Goal: Navigation & Orientation: Understand site structure

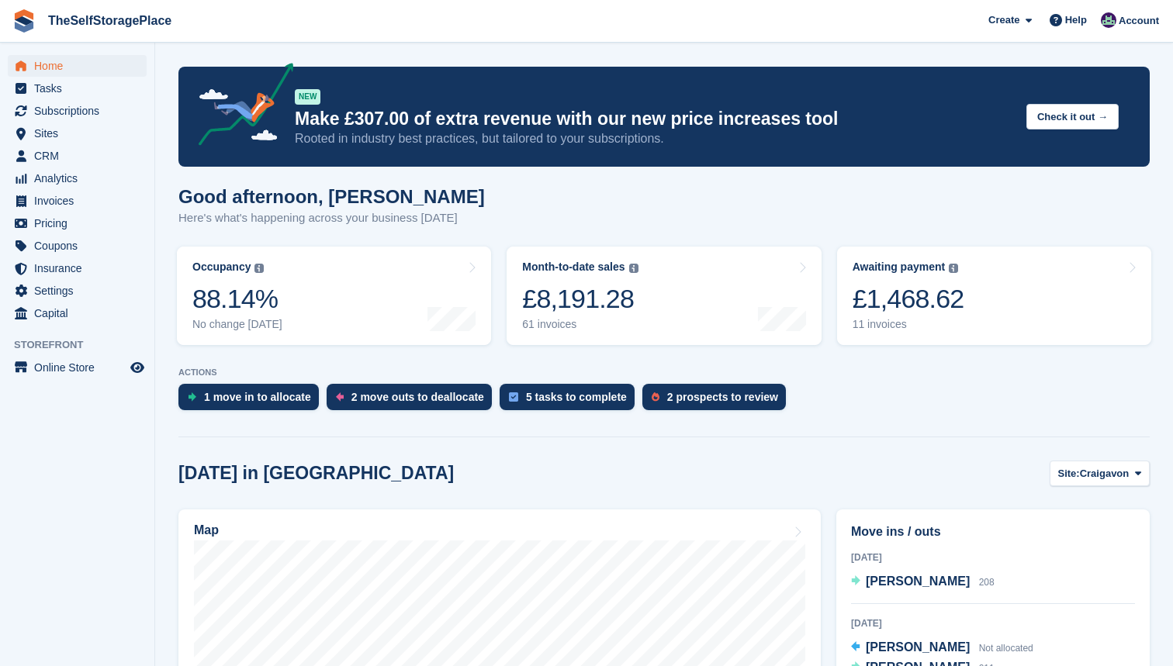
scroll to position [130, 0]
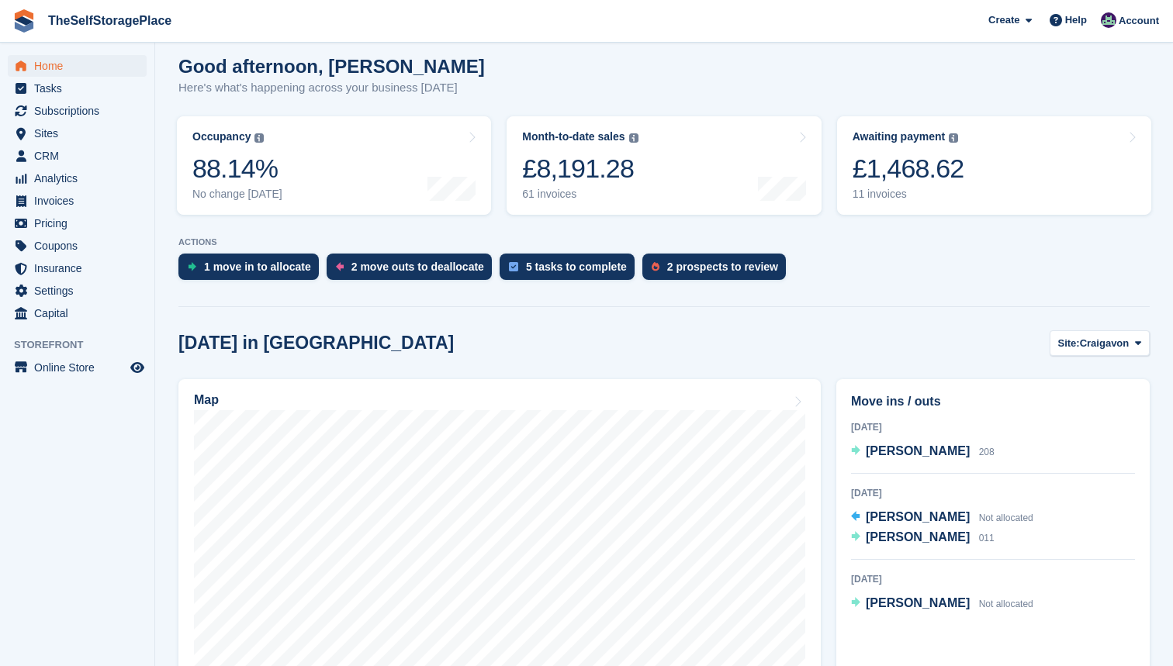
click at [67, 67] on span "Home" at bounding box center [80, 66] width 93 height 22
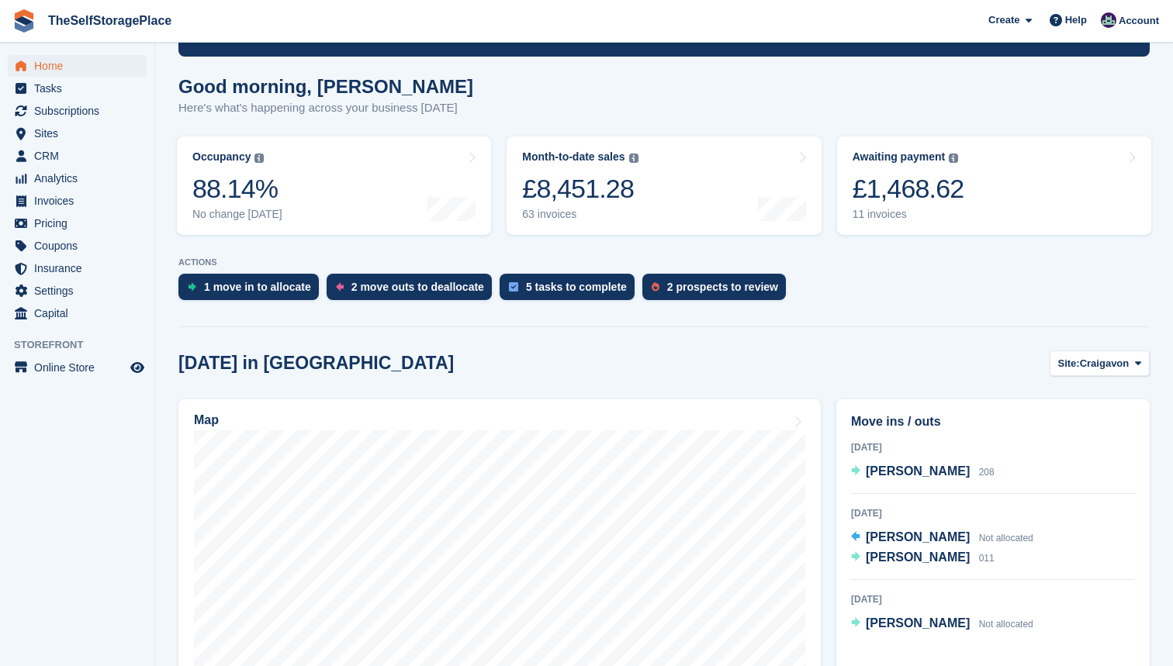
scroll to position [116, 0]
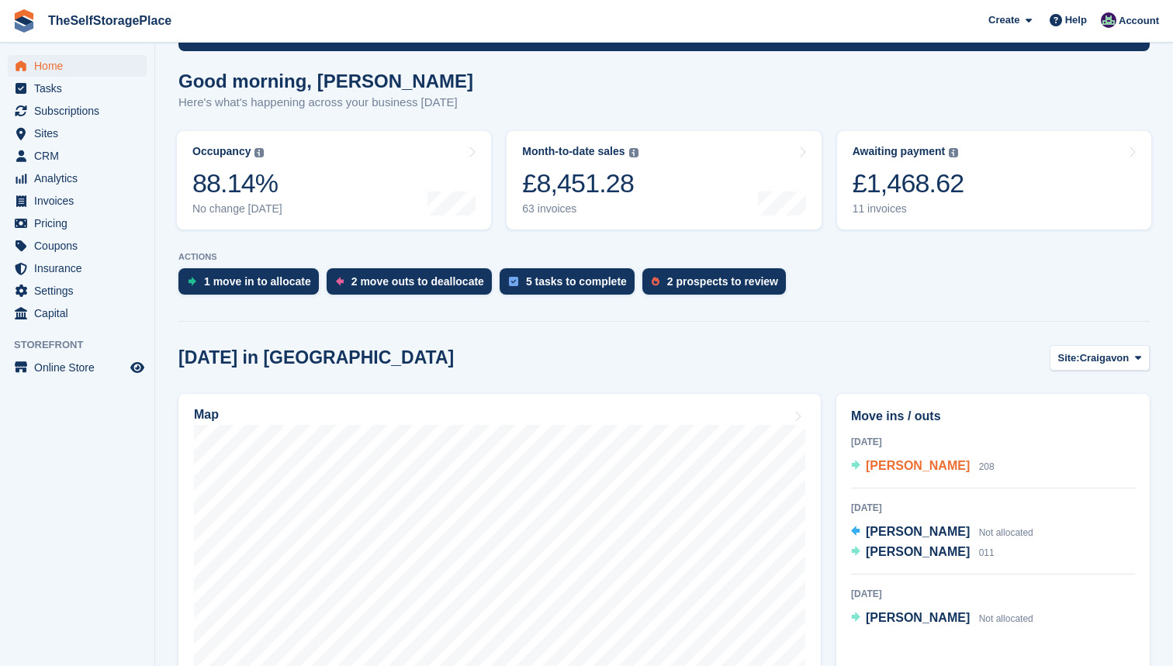
click at [911, 469] on span "[PERSON_NAME]" at bounding box center [918, 465] width 104 height 13
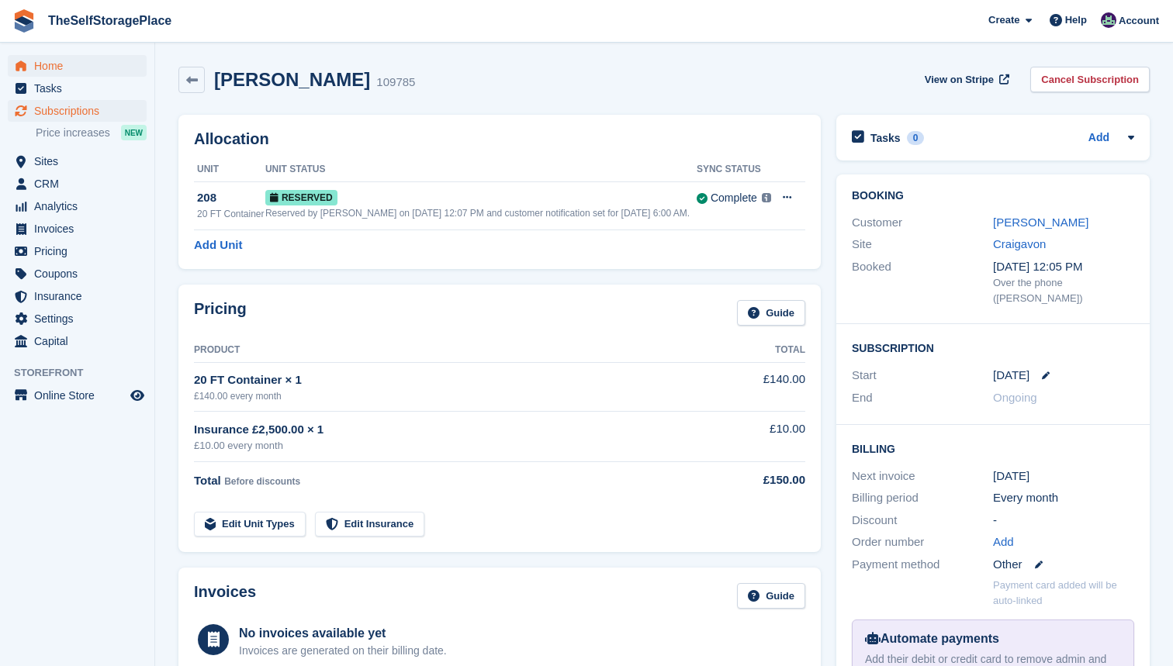
click at [60, 67] on span "Home" at bounding box center [80, 66] width 93 height 22
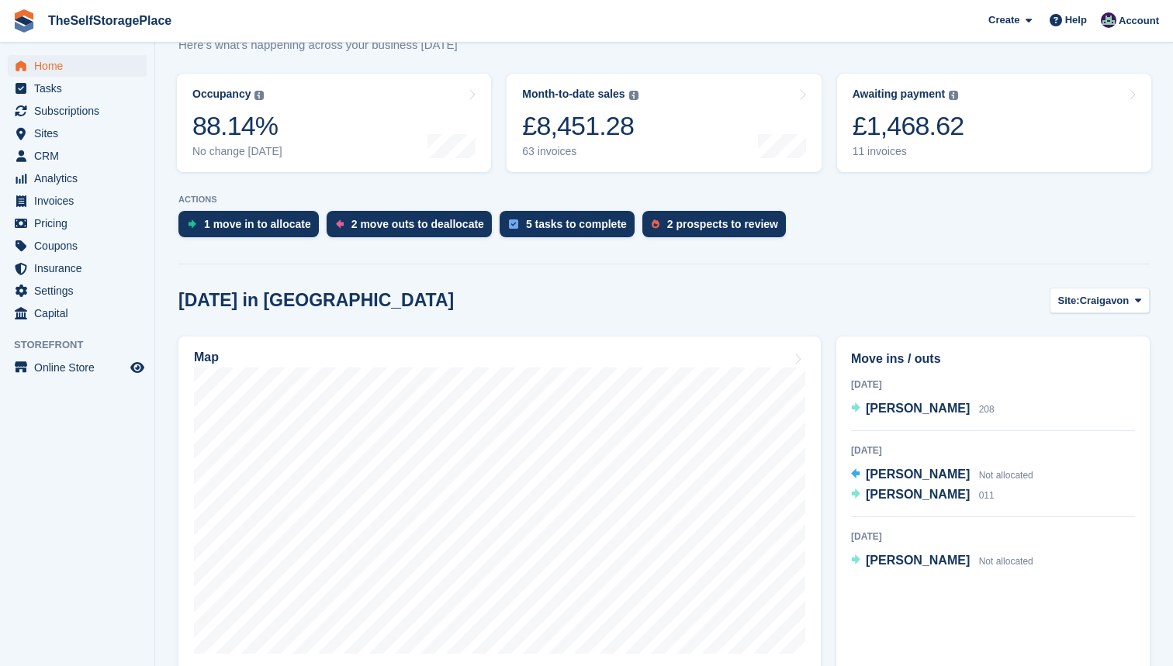
scroll to position [160, 0]
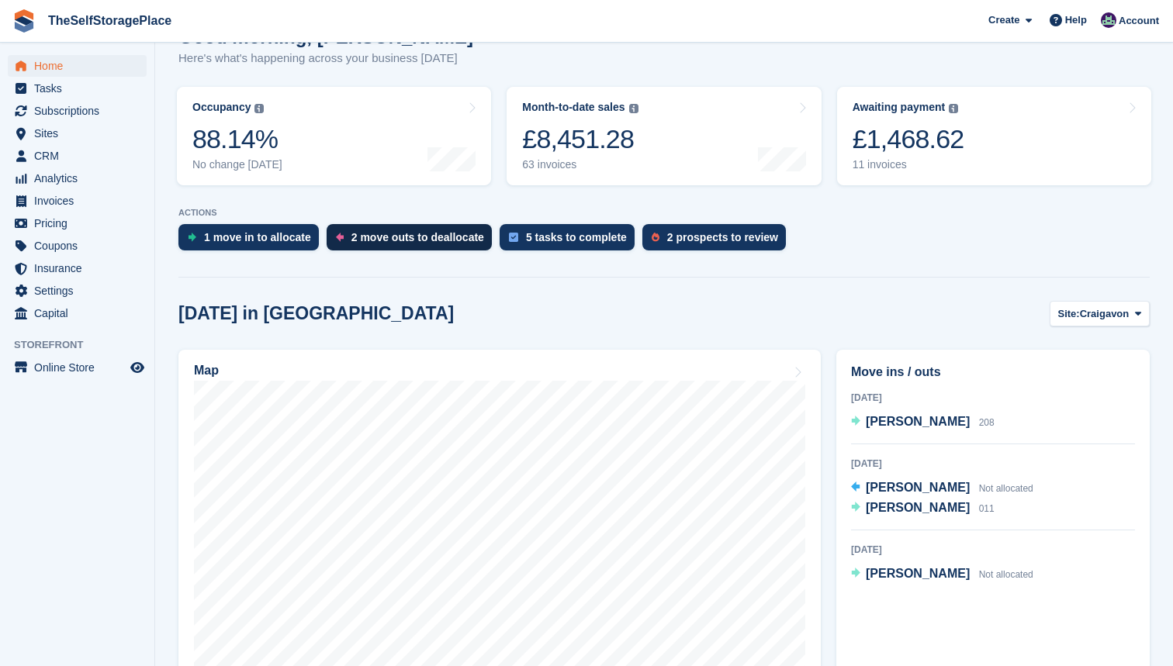
click at [454, 243] on div "2 move outs to deallocate" at bounding box center [417, 237] width 133 height 12
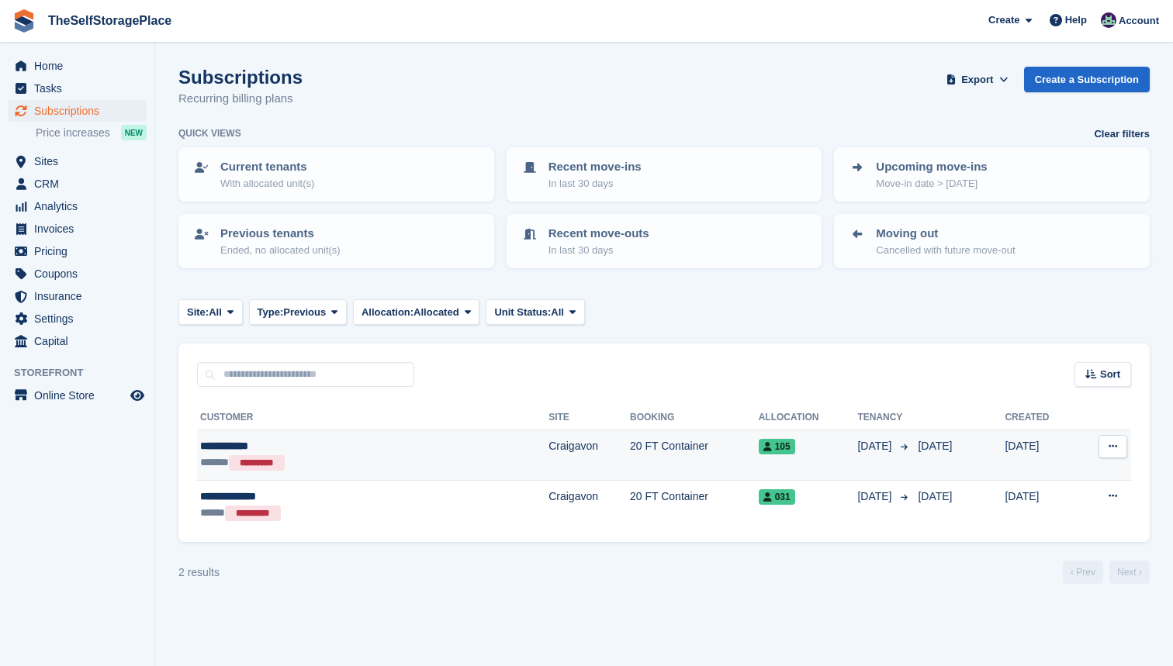
click at [1115, 451] on button at bounding box center [1112, 446] width 29 height 23
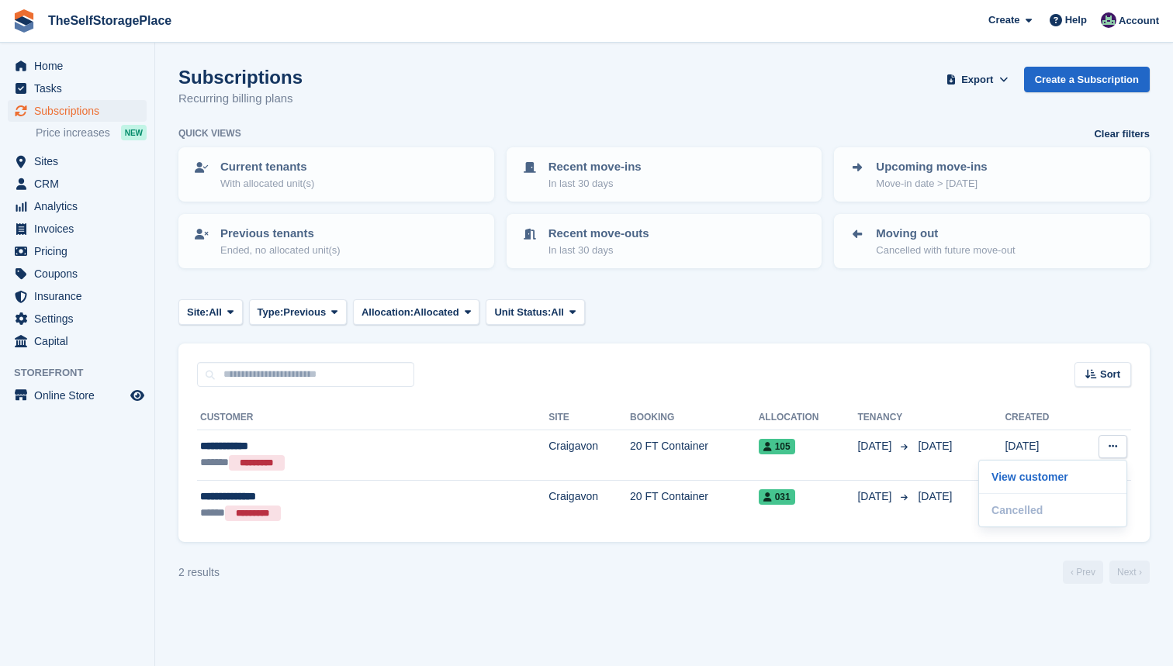
click at [1053, 413] on th "Created" at bounding box center [1040, 418] width 73 height 25
click at [60, 87] on span "Tasks" at bounding box center [80, 89] width 93 height 22
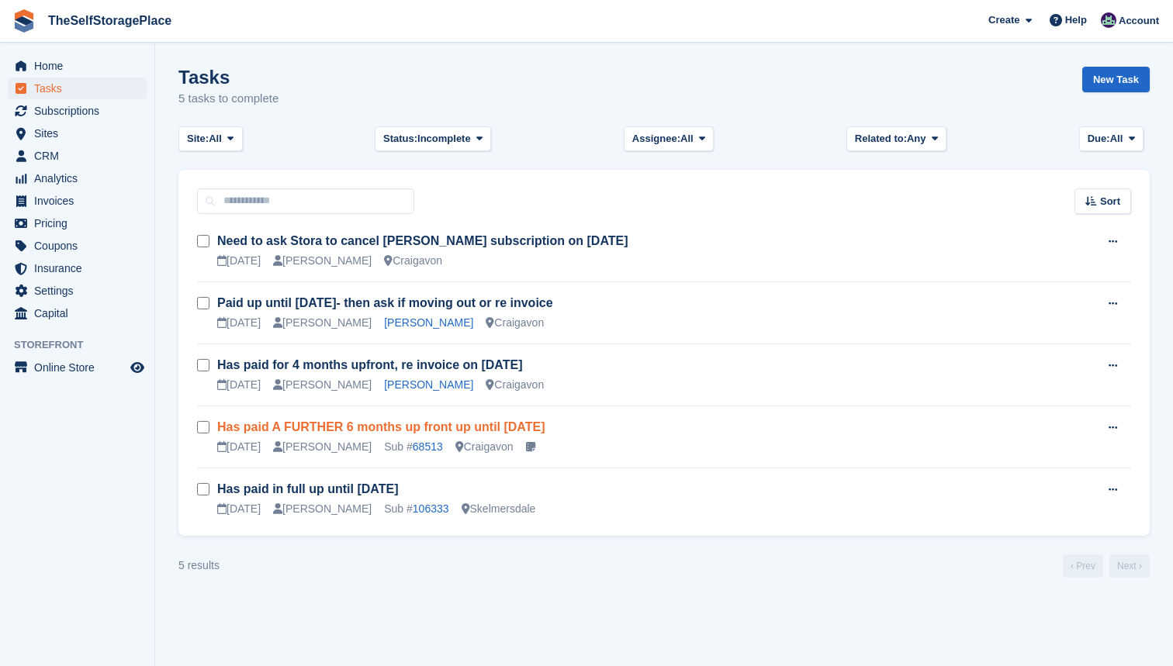
click at [435, 430] on link "Has paid A FURTHER 6 months up front up until 12th December 2025" at bounding box center [380, 426] width 327 height 13
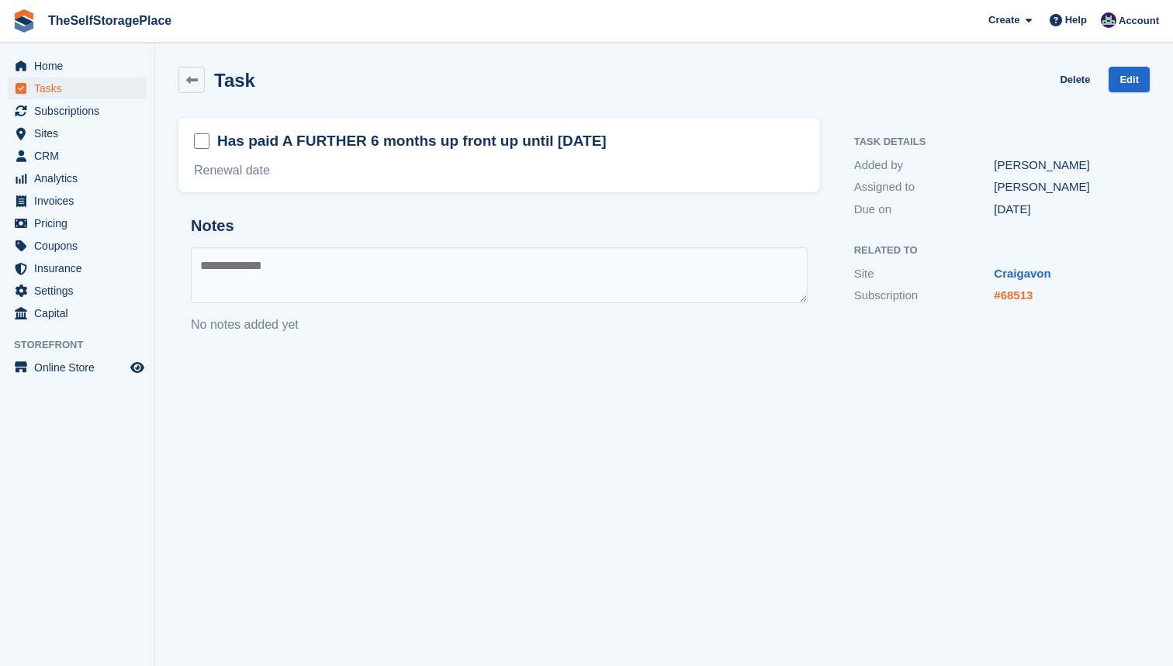
click at [1025, 293] on link "#68513" at bounding box center [1013, 295] width 39 height 13
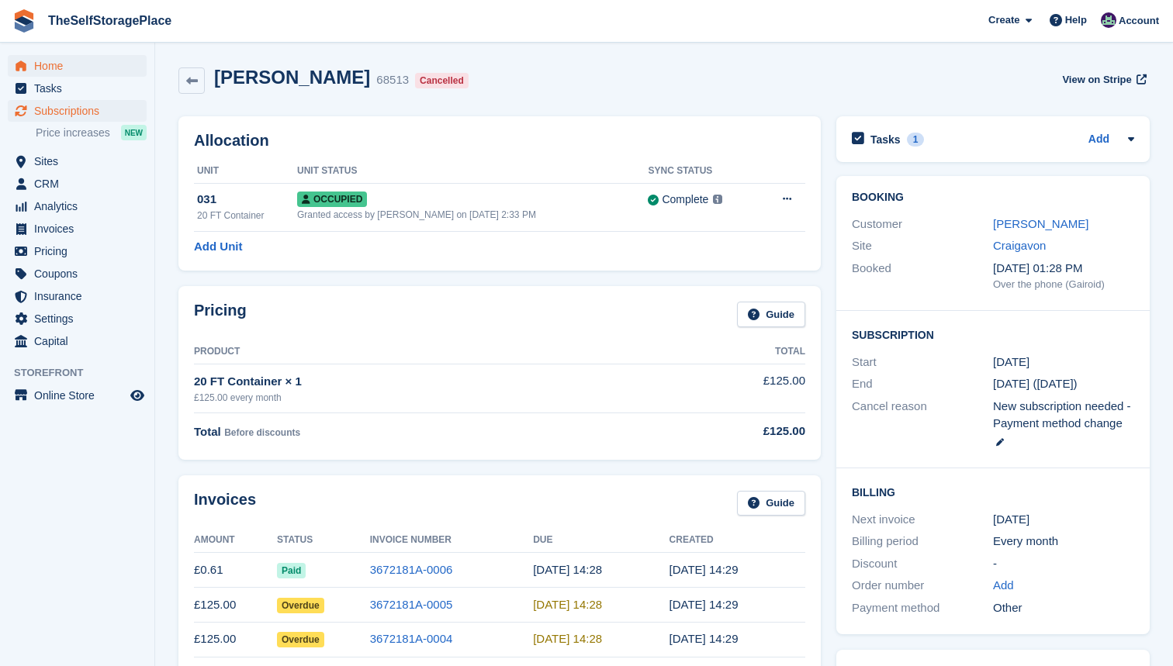
click at [65, 67] on span "Home" at bounding box center [80, 66] width 93 height 22
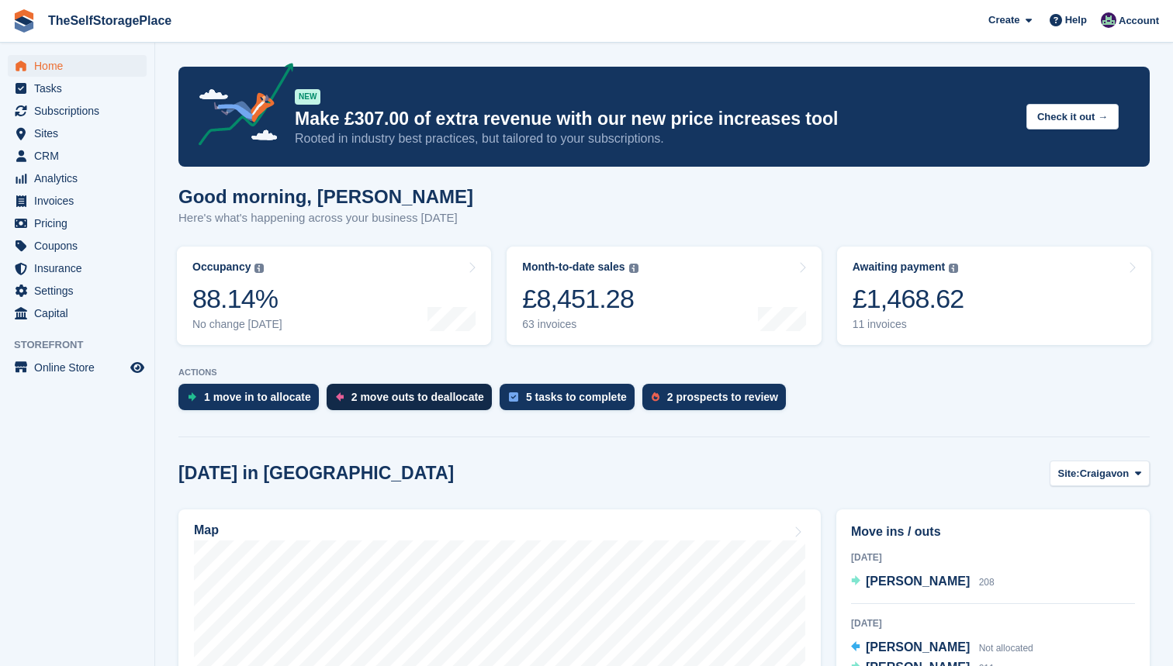
click at [410, 392] on div "2 move outs to deallocate" at bounding box center [417, 397] width 133 height 12
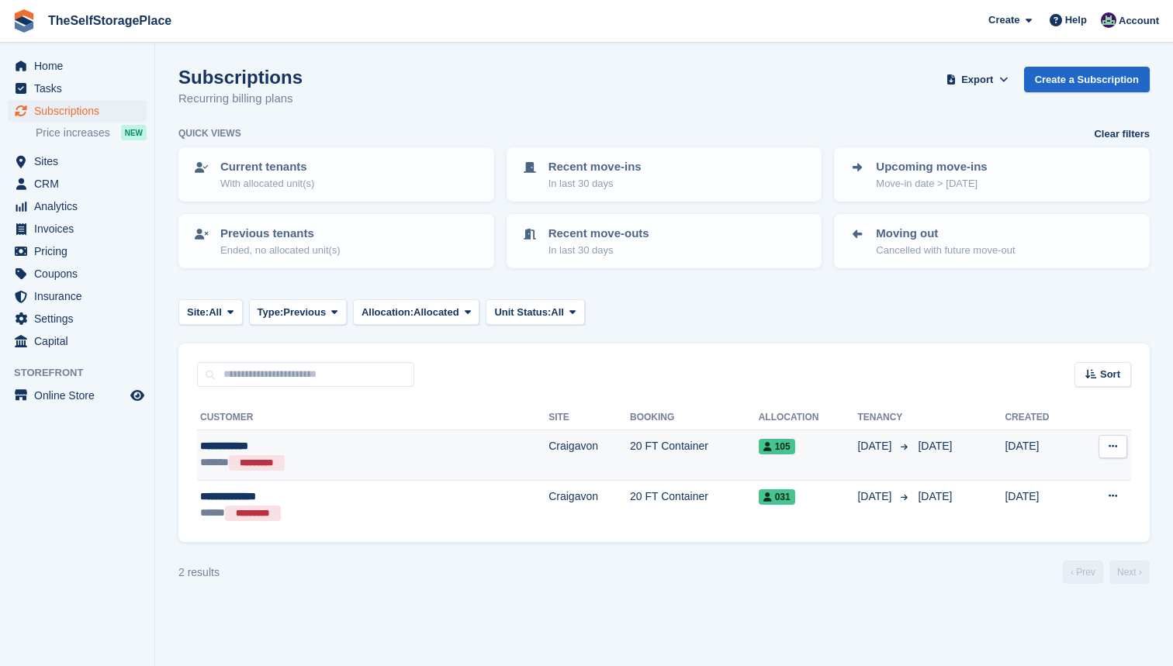
click at [1113, 444] on icon at bounding box center [1112, 446] width 9 height 10
click at [781, 440] on div "105" at bounding box center [808, 446] width 99 height 16
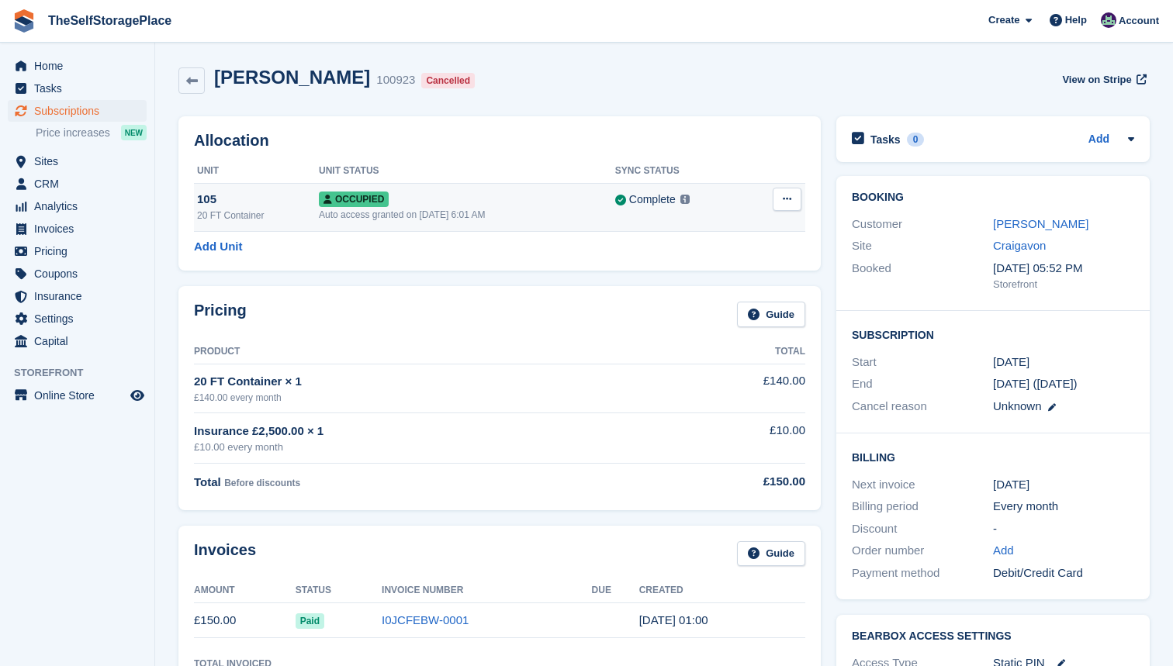
click at [787, 202] on icon at bounding box center [787, 199] width 9 height 10
click at [731, 260] on p "Deallocate" at bounding box center [726, 263] width 135 height 20
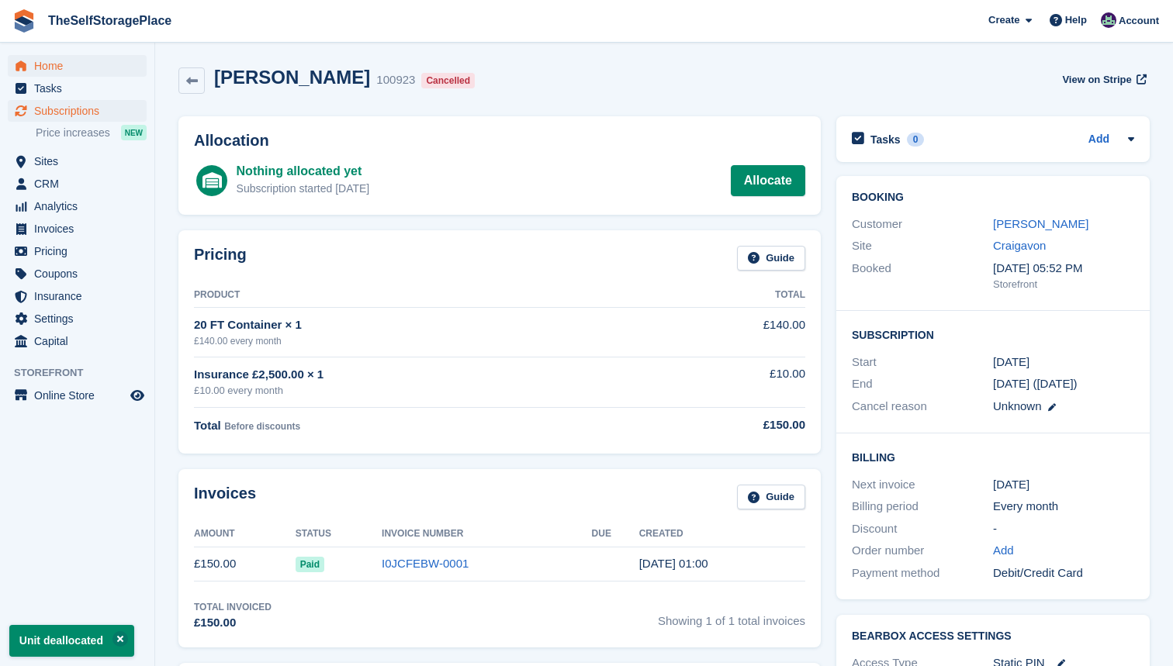
click at [74, 59] on span "Home" at bounding box center [80, 66] width 93 height 22
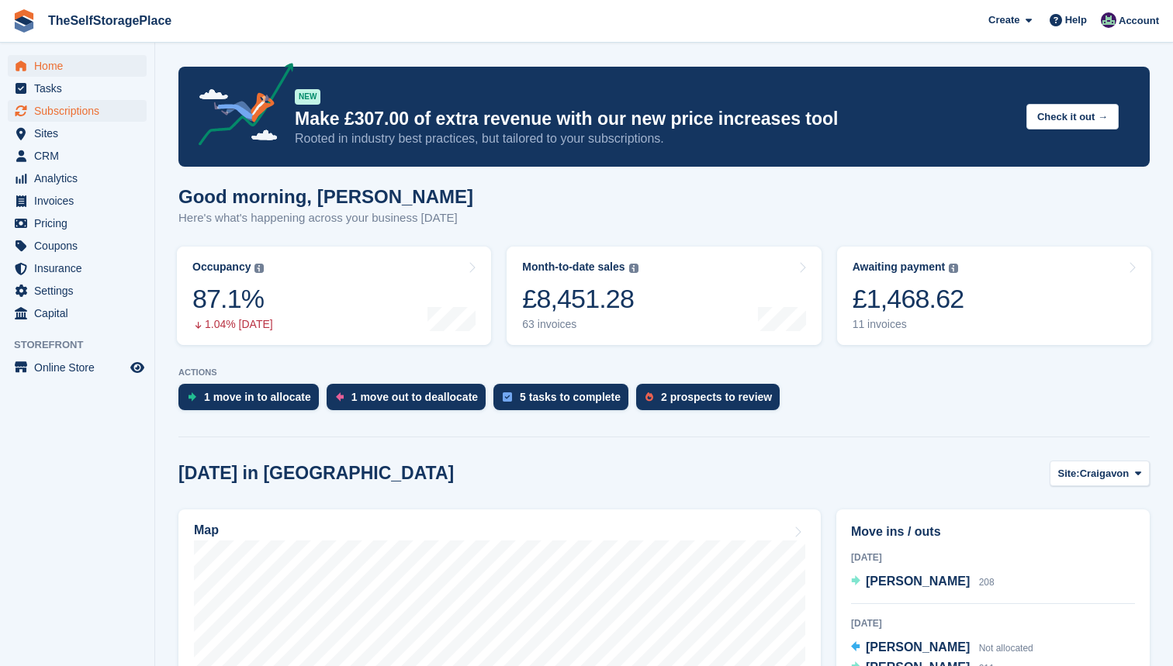
click at [74, 117] on span "Subscriptions" at bounding box center [80, 111] width 93 height 22
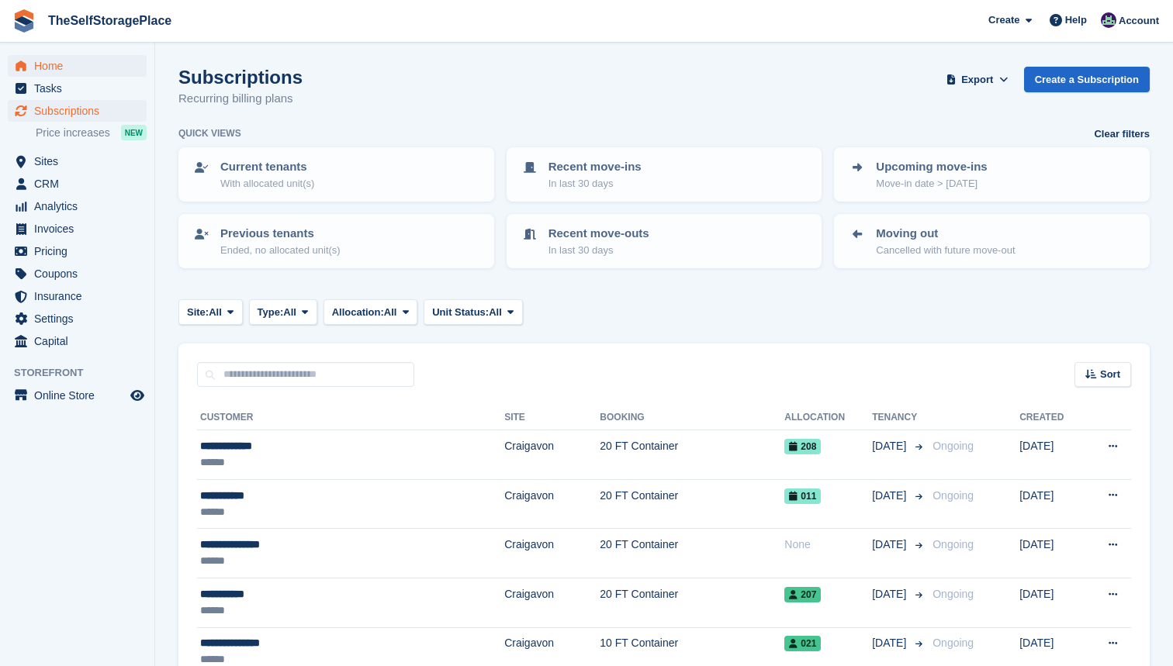
click at [54, 68] on span "Home" at bounding box center [80, 66] width 93 height 22
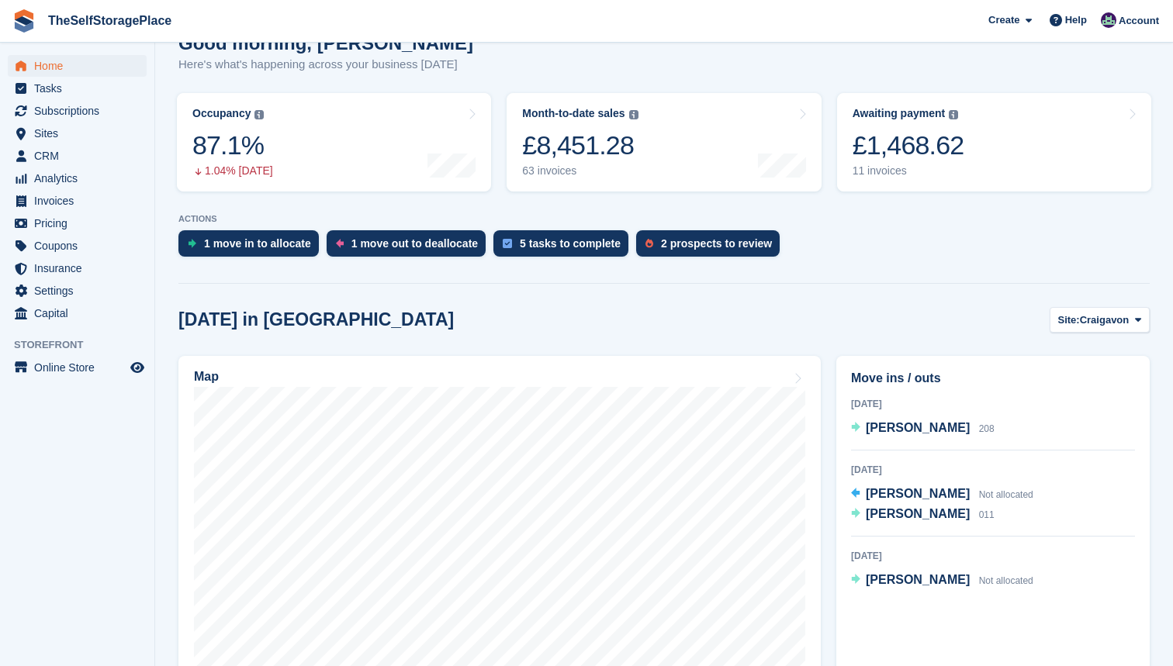
scroll to position [155, 0]
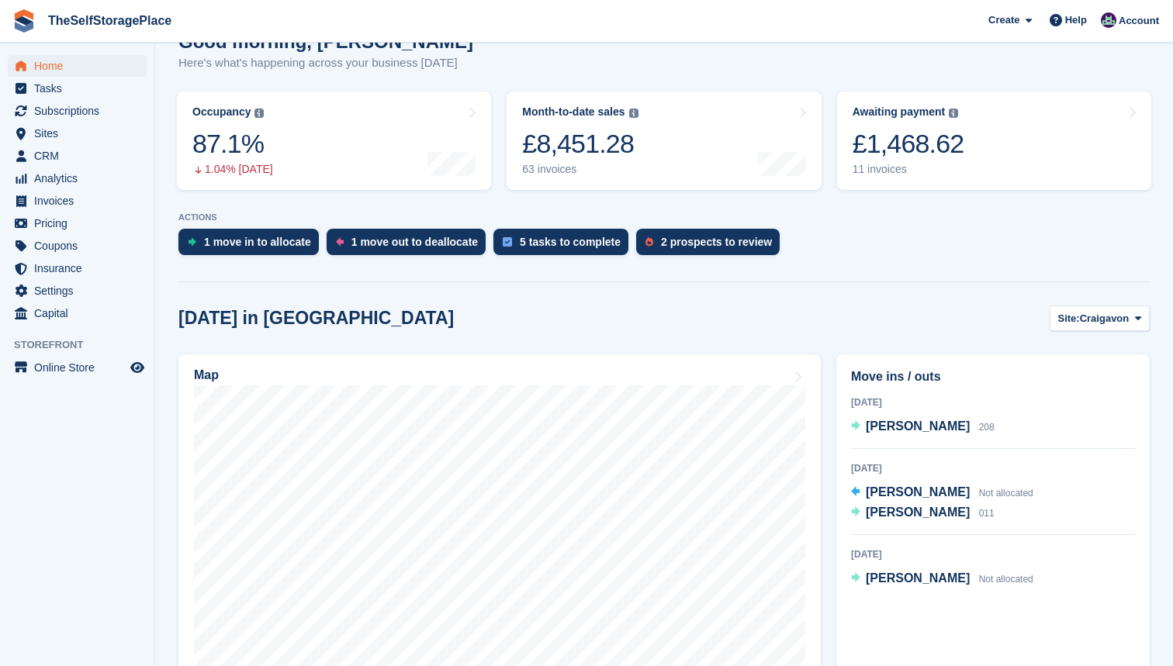
click at [461, 312] on div "[DATE] in [GEOGRAPHIC_DATA] Site: [GEOGRAPHIC_DATA] Craigavon [GEOGRAPHIC_DATA]" at bounding box center [663, 319] width 971 height 26
click at [64, 135] on span "Sites" at bounding box center [80, 134] width 93 height 22
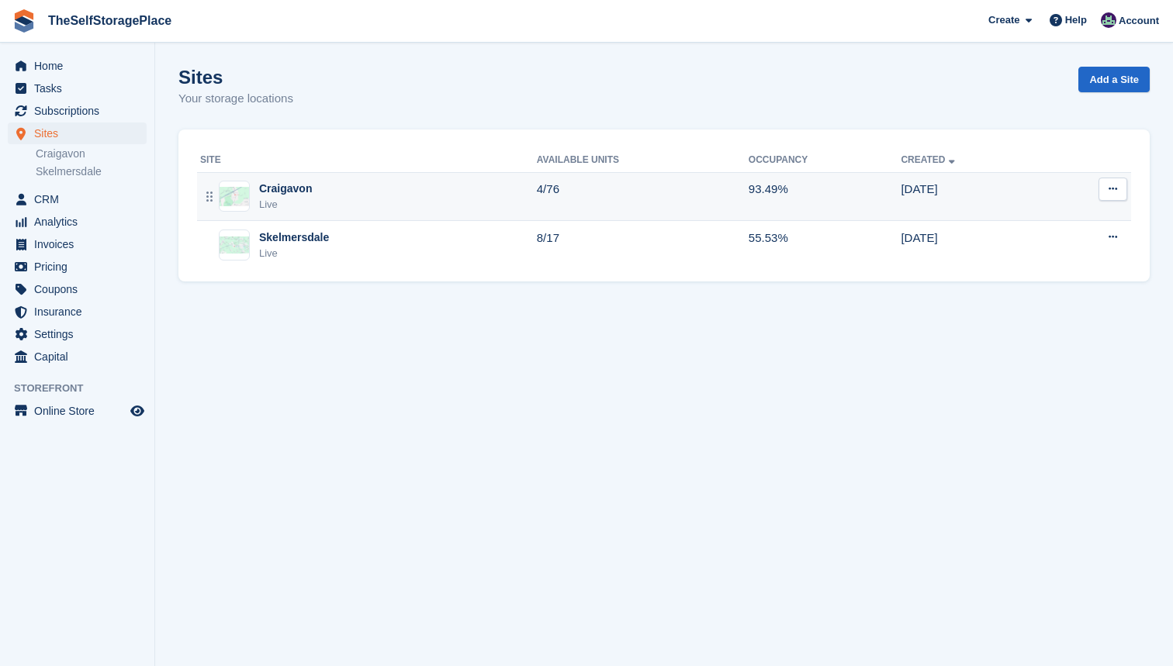
click at [375, 202] on div "Craigavon Live" at bounding box center [368, 197] width 337 height 32
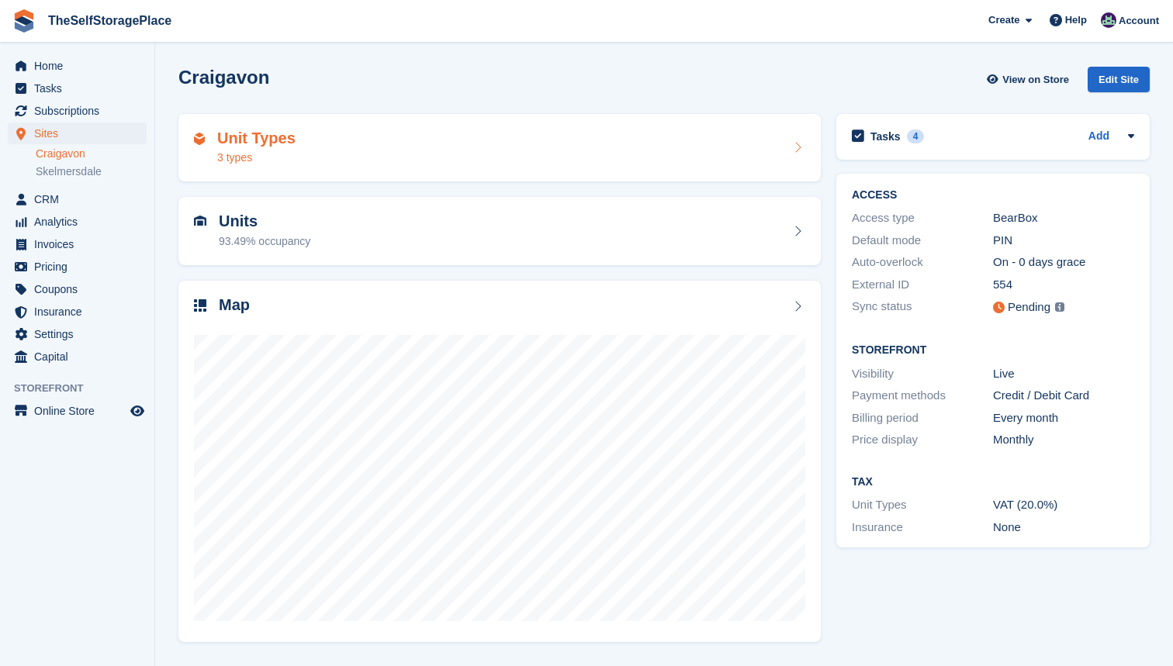
click at [375, 156] on div "Unit Types 3 types" at bounding box center [499, 148] width 611 height 37
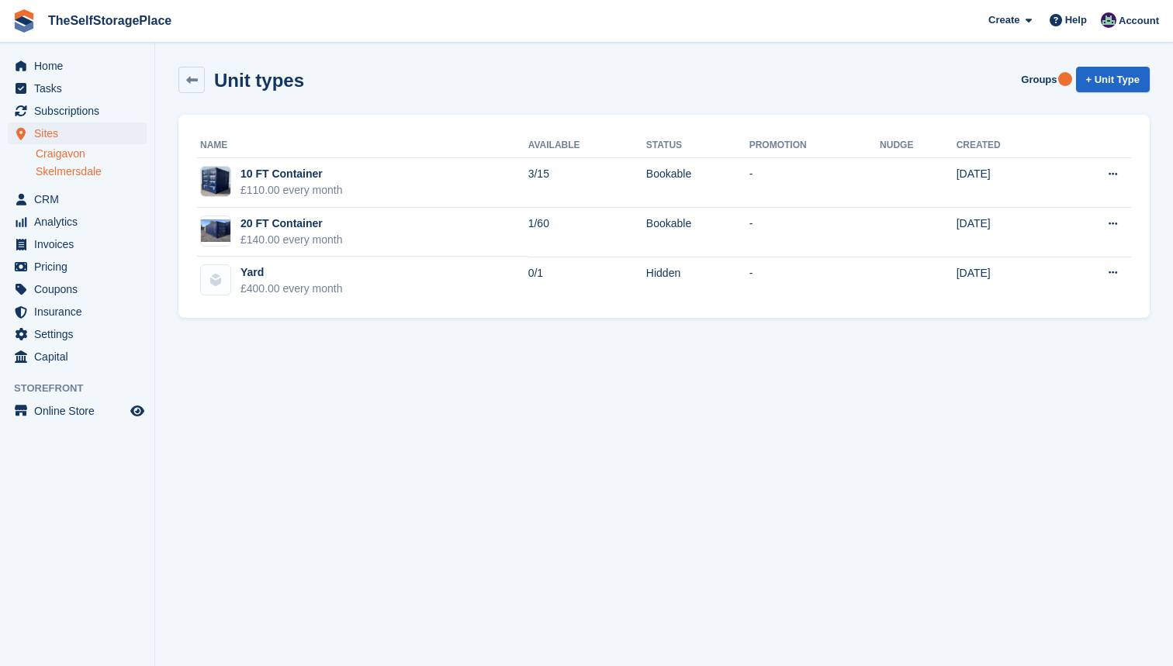
click at [95, 165] on link "Skelmersdale" at bounding box center [91, 171] width 111 height 15
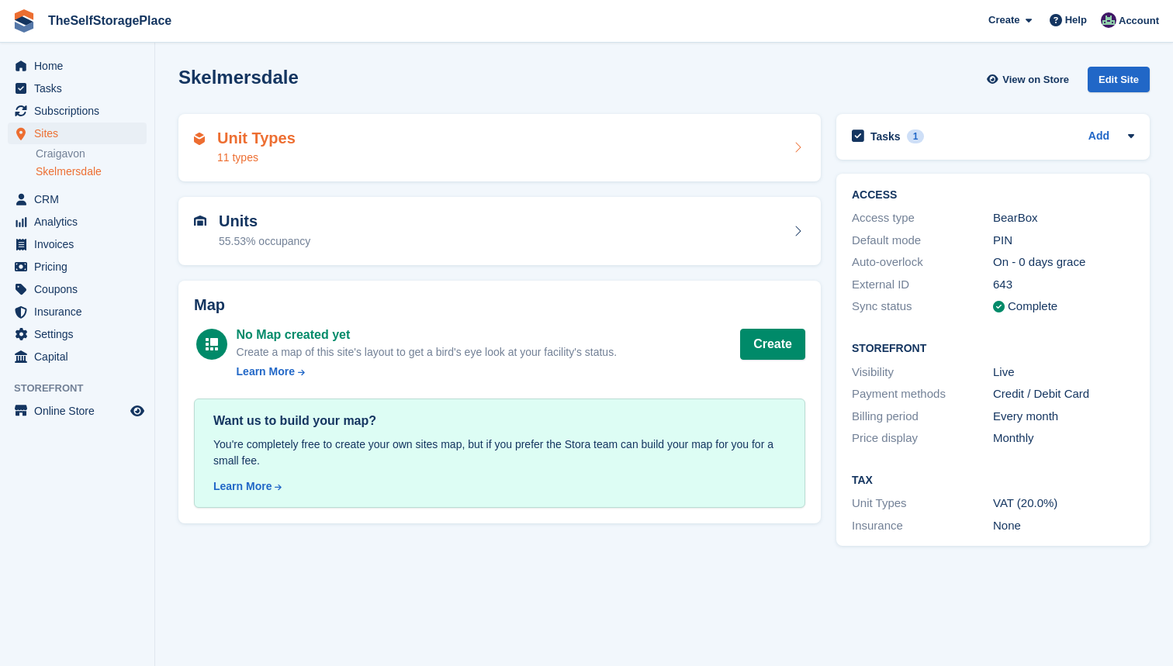
click at [442, 143] on div "Unit Types 11 types" at bounding box center [499, 148] width 611 height 37
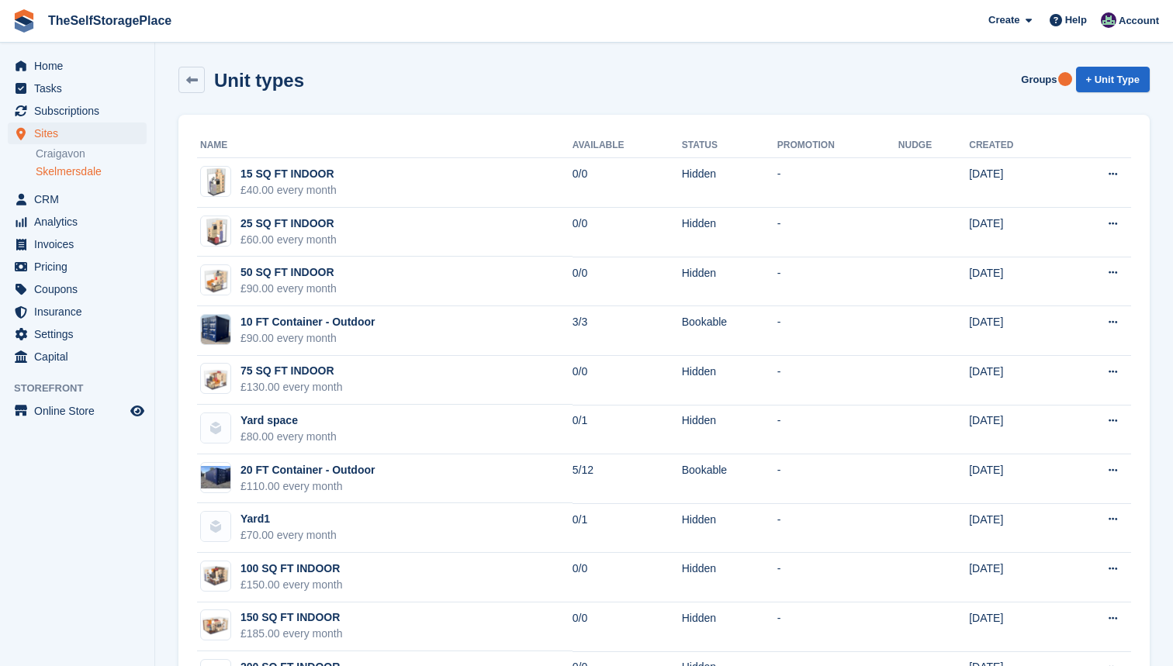
click at [457, 57] on section "Unit types Groups + Unit Type Name Available Status Promotion Nudge Created 15 …" at bounding box center [664, 368] width 1018 height 736
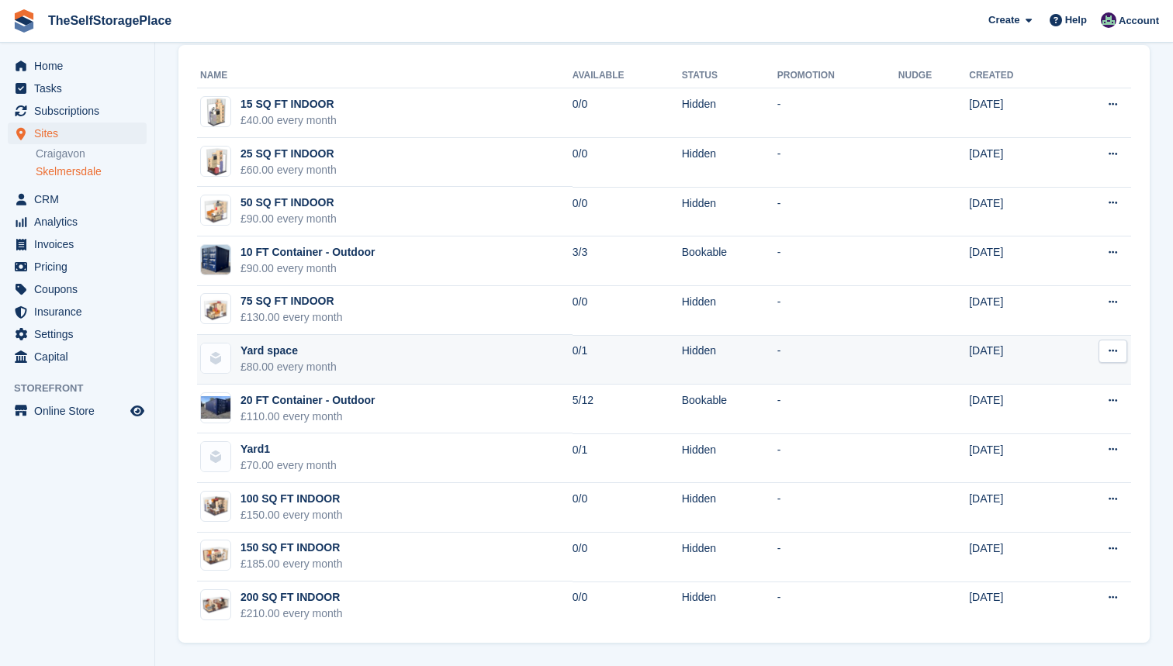
scroll to position [70, 0]
